Goal: Transaction & Acquisition: Purchase product/service

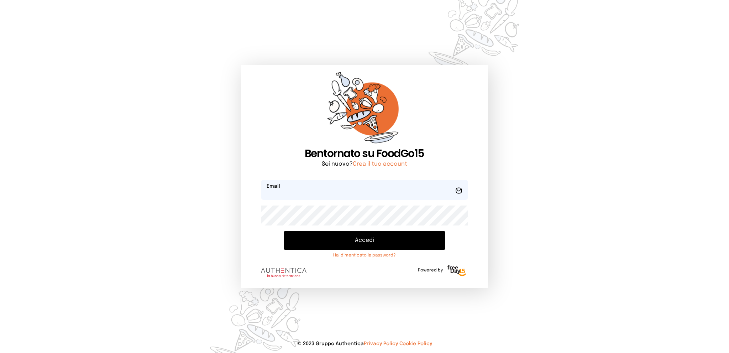
type input "**********"
click at [350, 235] on button "Accedi" at bounding box center [364, 240] width 161 height 19
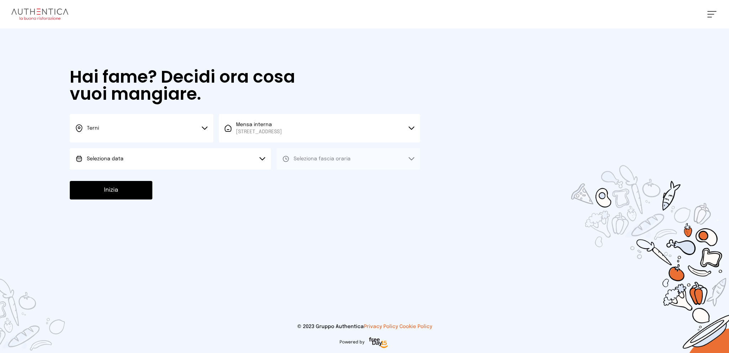
click at [175, 163] on button "Seleziona data" at bounding box center [170, 158] width 201 height 21
drag, startPoint x: 170, startPoint y: 176, endPoint x: 175, endPoint y: 175, distance: 5.2
click at [170, 175] on li "[DATE], [DATE]" at bounding box center [170, 178] width 201 height 19
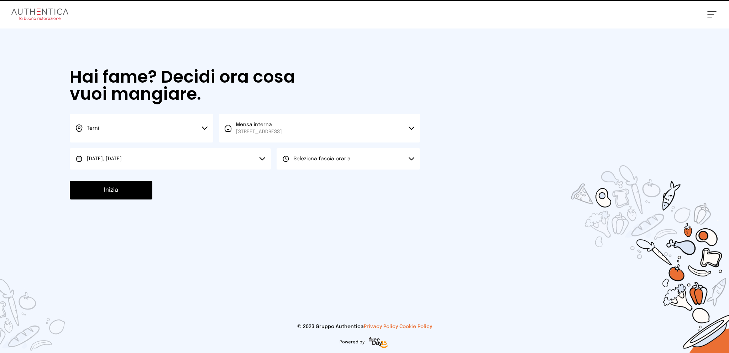
click at [311, 155] on span "Seleziona fascia oraria" at bounding box center [322, 158] width 57 height 7
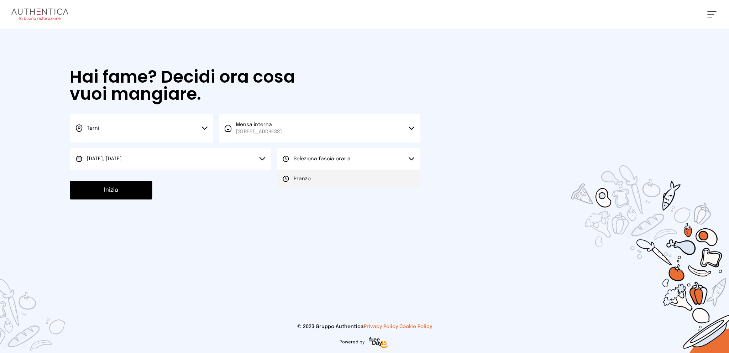
click at [312, 178] on li "Pranzo" at bounding box center [348, 178] width 143 height 19
click at [108, 195] on button "Inizia" at bounding box center [111, 190] width 83 height 19
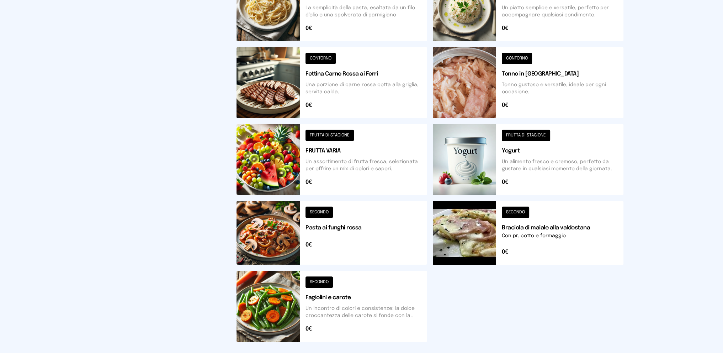
scroll to position [214, 0]
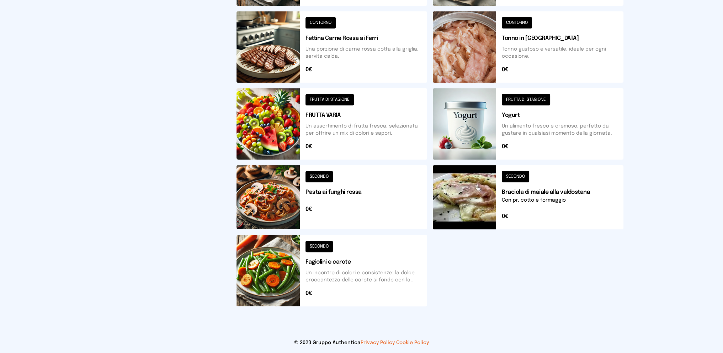
click at [350, 274] on button at bounding box center [332, 270] width 191 height 71
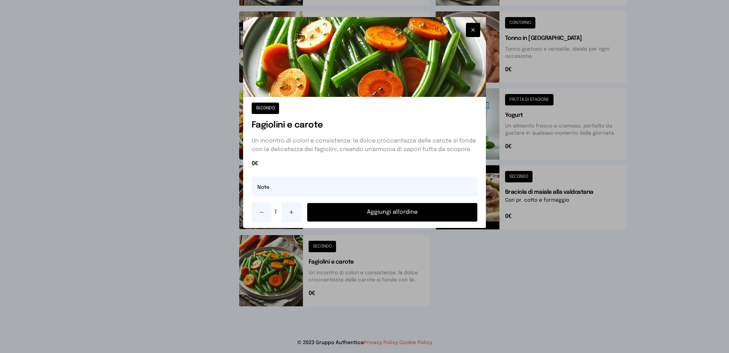
click at [291, 210] on icon at bounding box center [292, 212] width 6 height 6
click at [338, 209] on button "Aggiungi all'ordine" at bounding box center [392, 212] width 170 height 19
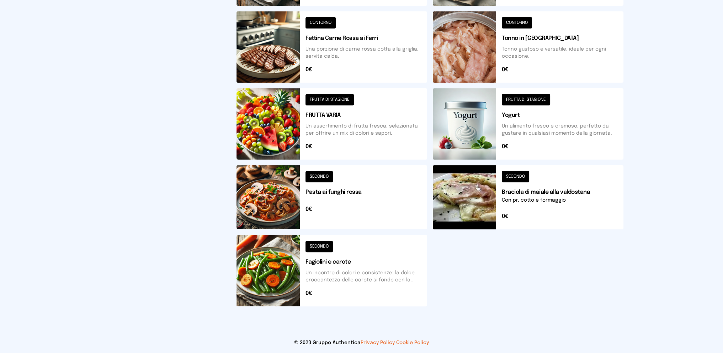
click at [527, 201] on button at bounding box center [528, 197] width 191 height 64
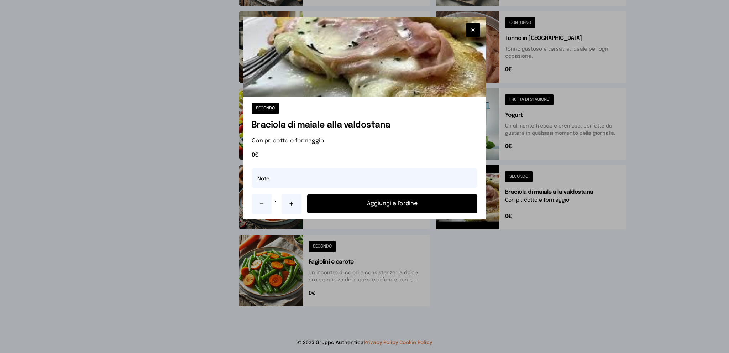
click at [393, 203] on button "Aggiungi all'ordine" at bounding box center [392, 203] width 170 height 19
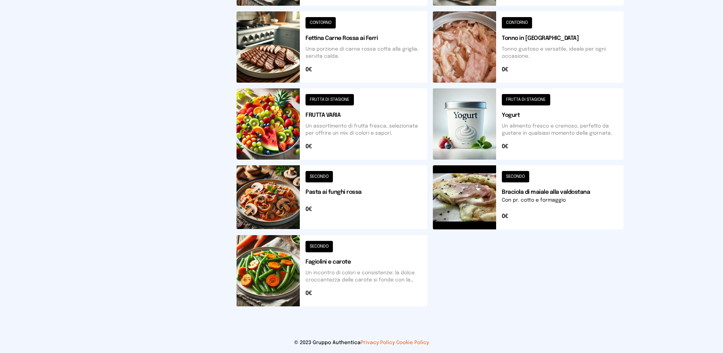
scroll to position [0, 0]
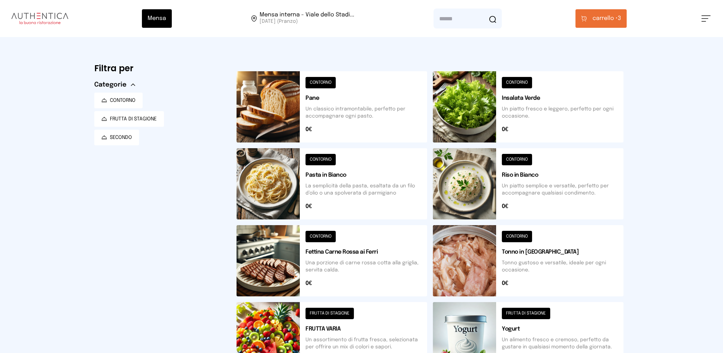
click at [605, 17] on span "carrello •" at bounding box center [605, 18] width 25 height 9
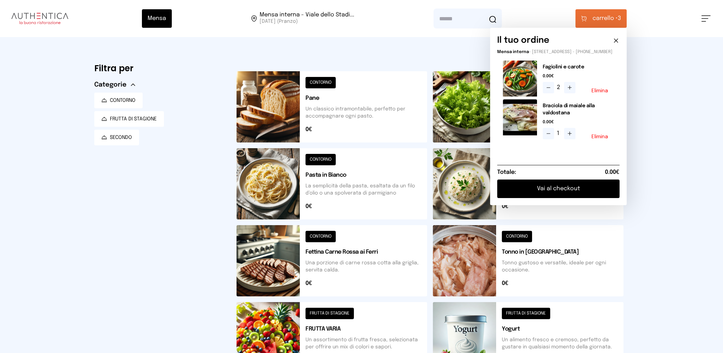
click at [603, 139] on button "Elimina" at bounding box center [600, 136] width 17 height 5
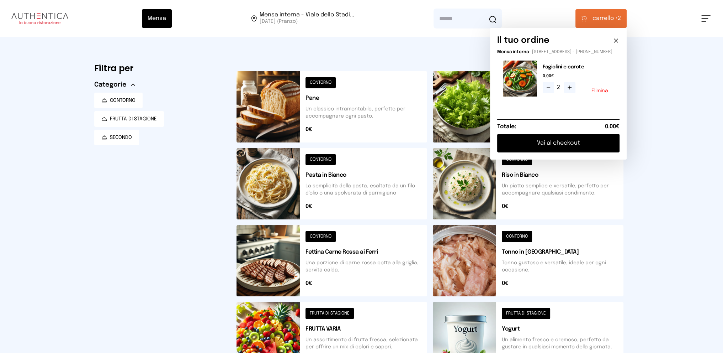
click at [673, 139] on div "Mensa Mensa interna - Viale dello Stadi... [DATE] ([GEOGRAPHIC_DATA]) [GEOGRAPH…" at bounding box center [361, 291] width 723 height 582
click at [543, 187] on button at bounding box center [528, 183] width 191 height 71
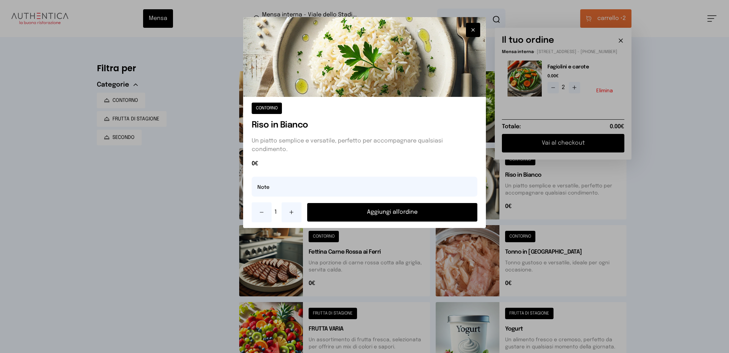
click at [347, 212] on button "Aggiungi all'ordine" at bounding box center [392, 212] width 170 height 19
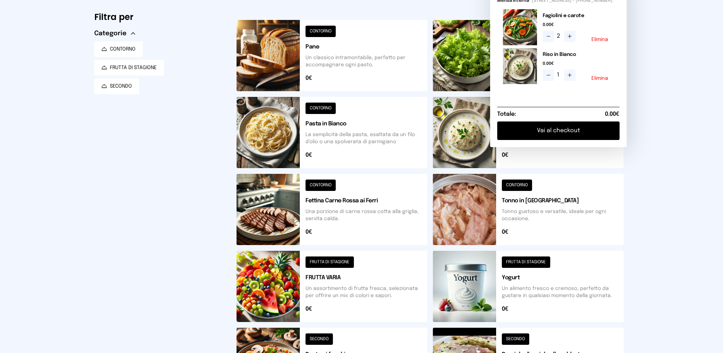
scroll to position [16, 0]
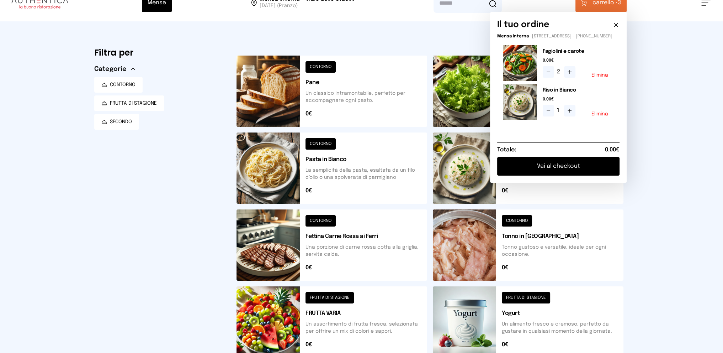
click at [550, 172] on button "Vai al checkout" at bounding box center [559, 166] width 122 height 19
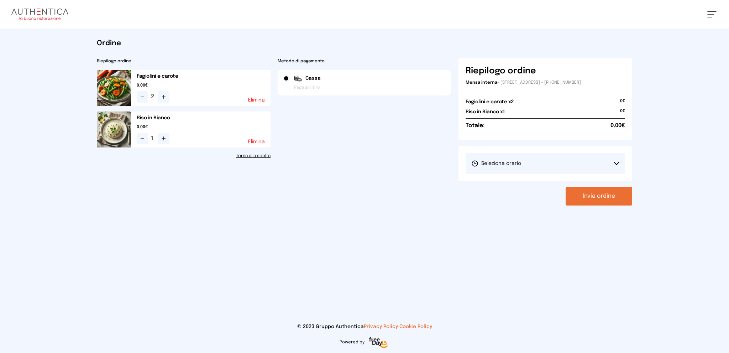
click at [510, 160] on span "Seleziona orario" at bounding box center [496, 163] width 50 height 7
click at [509, 185] on span "1° Turno (13:00 - 15:00)" at bounding box center [498, 183] width 54 height 7
click at [593, 193] on button "Invia ordine" at bounding box center [598, 196] width 67 height 19
